Goal: Information Seeking & Learning: Find specific fact

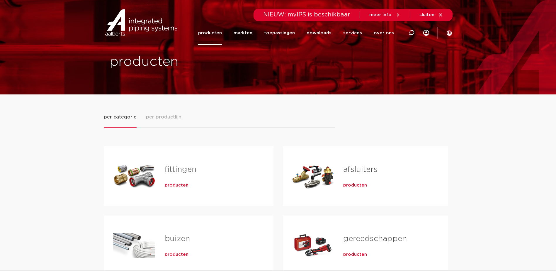
click at [175, 181] on div "producten" at bounding box center [210, 184] width 90 height 8
click at [177, 186] on span "producten" at bounding box center [177, 185] width 24 height 6
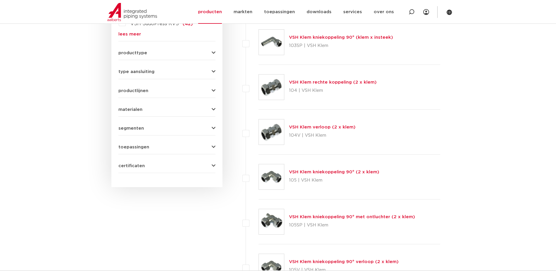
scroll to position [66, 0]
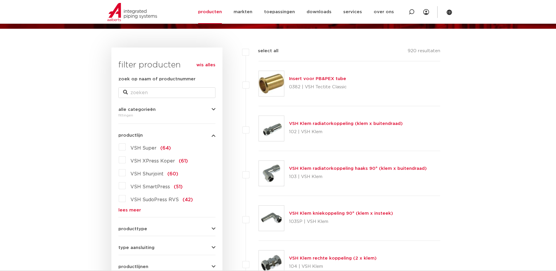
click at [126, 146] on label "VSH Super (64)" at bounding box center [148, 146] width 45 height 9
click at [0, 0] on input "VSH Super (64)" at bounding box center [0, 0] width 0 height 0
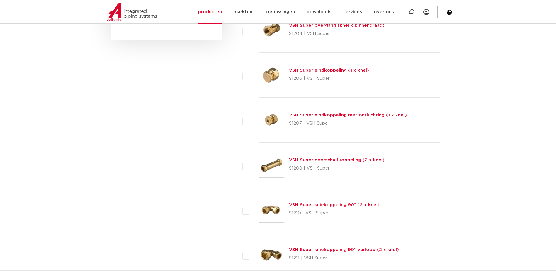
scroll to position [417, 0]
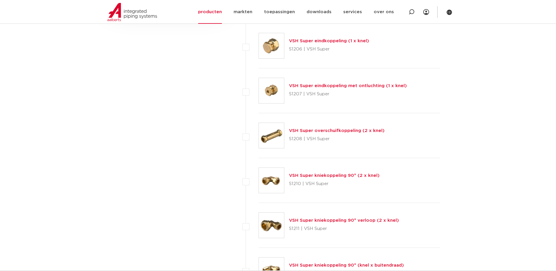
click at [334, 220] on link "VSH Super kniekoppeling 90° verloop (2 x knel)" at bounding box center [344, 220] width 110 height 4
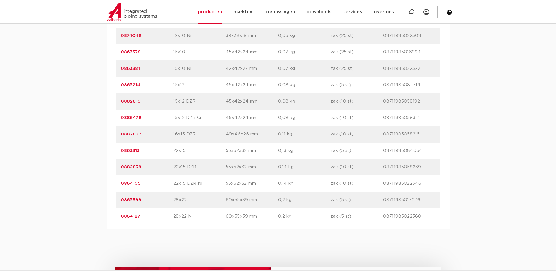
scroll to position [469, 0]
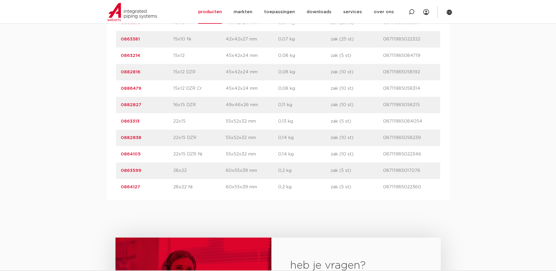
drag, startPoint x: 118, startPoint y: 169, endPoint x: 141, endPoint y: 170, distance: 23.2
click at [141, 170] on div "artikelnummer 0863599 afmeting 28x22 afmetingen 60x55x39 mm gewicht 0,2 kg verp…" at bounding box center [278, 170] width 324 height 16
copy link "0863599"
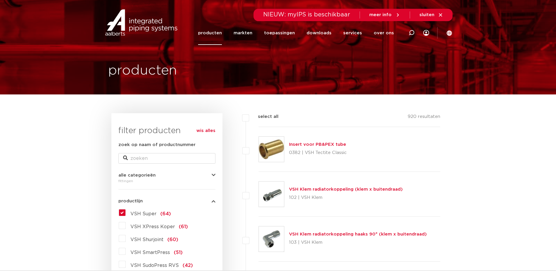
click at [126, 213] on label "VSH Super (64)" at bounding box center [148, 212] width 45 height 9
click at [0, 0] on input "VSH Super (64)" at bounding box center [0, 0] width 0 height 0
click at [126, 212] on label "VSH Super (64)" at bounding box center [148, 212] width 45 height 9
click at [0, 0] on input "VSH Super (64)" at bounding box center [0, 0] width 0 height 0
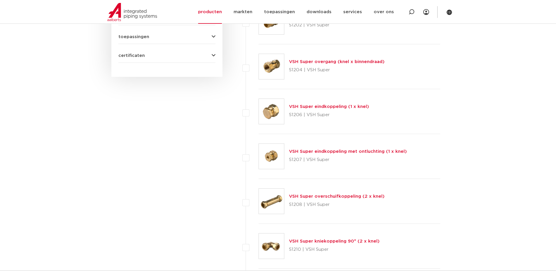
scroll to position [440, 0]
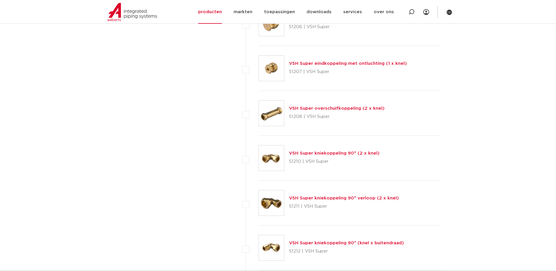
click at [334, 154] on link "VSH Super kniekoppeling 90° (2 x knel)" at bounding box center [334, 153] width 91 height 4
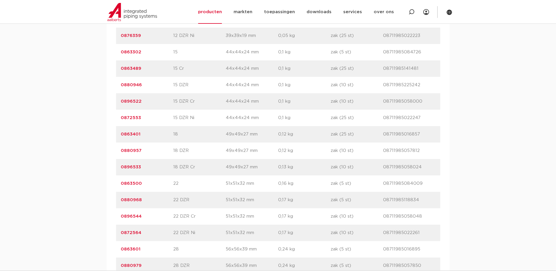
scroll to position [703, 0]
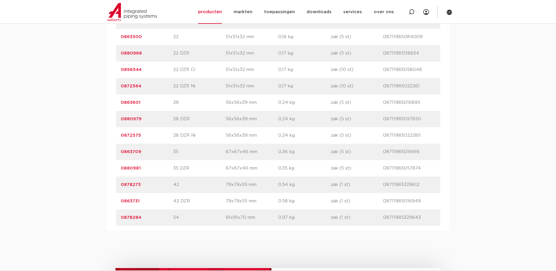
drag, startPoint x: 120, startPoint y: 151, endPoint x: 144, endPoint y: 151, distance: 23.7
click at [144, 151] on div "artikelnummer 0863709 afmeting 35 afmetingen 67x67x46 mm gewicht 0,36 kg verpak…" at bounding box center [278, 152] width 324 height 16
copy link "0863709"
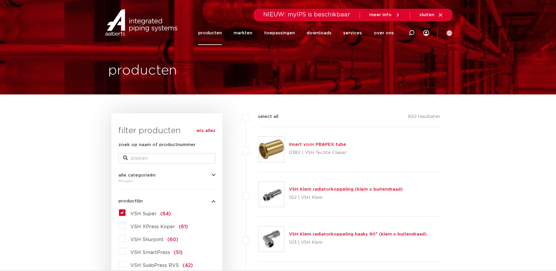
click at [126, 212] on label "VSH Super (64)" at bounding box center [148, 212] width 45 height 9
click at [0, 0] on input "VSH Super (64)" at bounding box center [0, 0] width 0 height 0
click at [126, 211] on label "VSH Super (64)" at bounding box center [148, 212] width 45 height 9
click at [0, 0] on input "VSH Super (64)" at bounding box center [0, 0] width 0 height 0
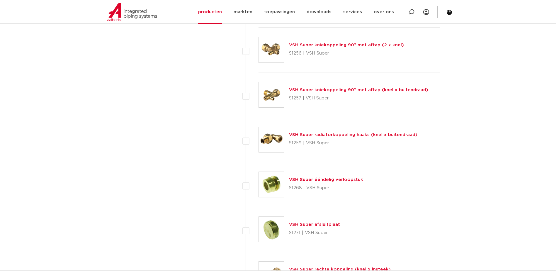
scroll to position [1788, 0]
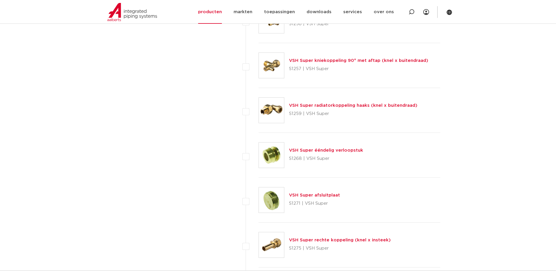
click at [325, 150] on link "VSH Super ééndelig verloopstuk" at bounding box center [326, 150] width 74 height 4
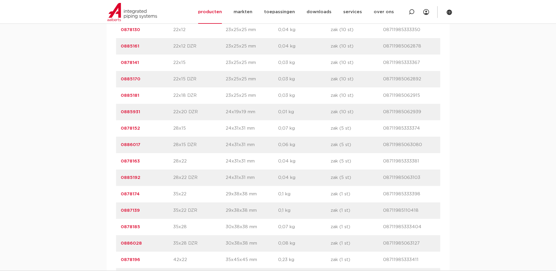
scroll to position [733, 0]
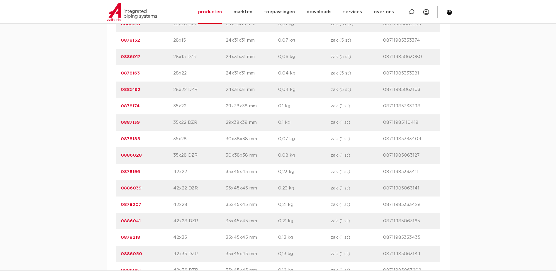
drag, startPoint x: 120, startPoint y: 106, endPoint x: 167, endPoint y: 107, distance: 46.9
click at [167, 107] on div "artikelnummer 0878174 afmeting 35x22 [GEOGRAPHIC_DATA] 29x38x38 mm gewicht 0,1 …" at bounding box center [278, 106] width 324 height 16
copy link "0878174"
